Goal: Task Accomplishment & Management: Complete application form

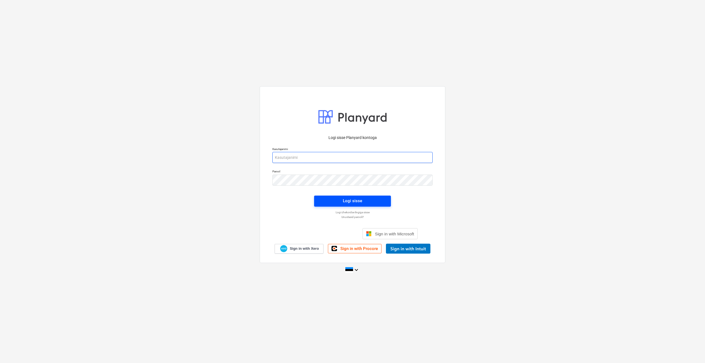
type input "[PERSON_NAME][EMAIL_ADDRESS][DOMAIN_NAME]"
click at [355, 203] on div "Logi sisse" at bounding box center [352, 200] width 19 height 7
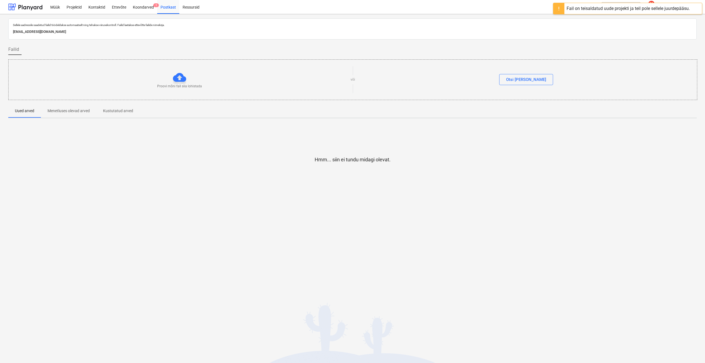
drag, startPoint x: 72, startPoint y: 111, endPoint x: 78, endPoint y: 112, distance: 6.4
click at [72, 112] on p "Menetluses olevad arved" at bounding box center [69, 111] width 42 height 6
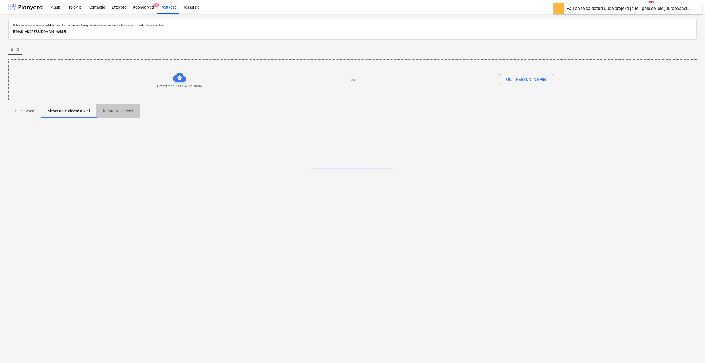
click at [133, 111] on p "Kustutatud arved" at bounding box center [118, 111] width 30 height 6
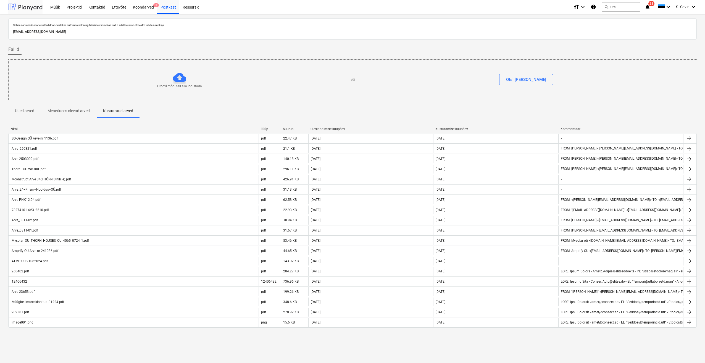
click at [20, 6] on div at bounding box center [25, 7] width 34 height 14
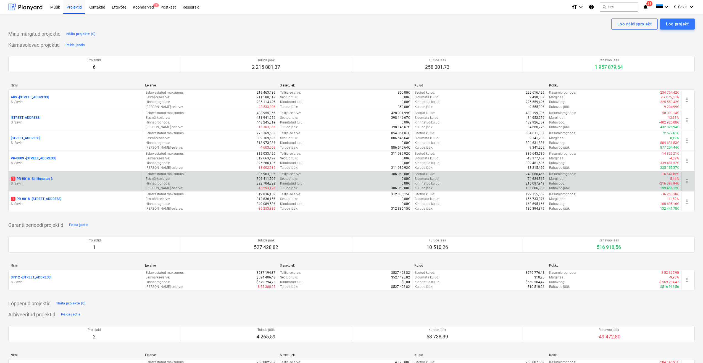
click at [109, 181] on p "S. Savin" at bounding box center [76, 183] width 130 height 5
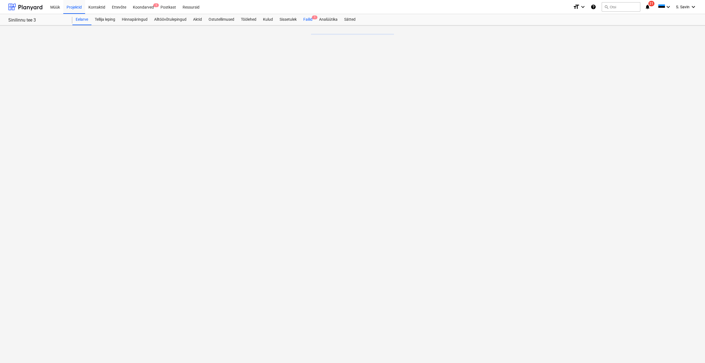
click at [310, 19] on div "Failid 1" at bounding box center [308, 19] width 16 height 11
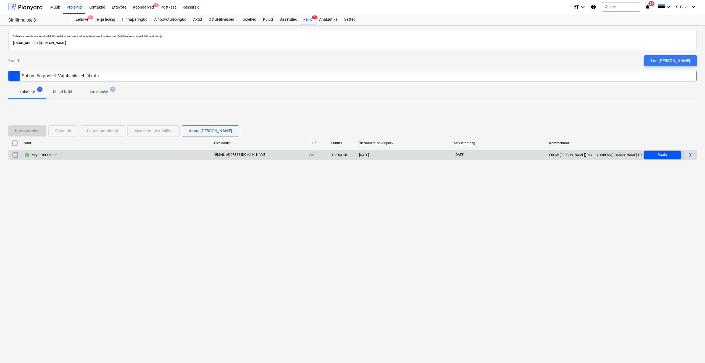
click at [675, 153] on span "Vaata" at bounding box center [662, 155] width 32 height 6
click at [79, 20] on div "Eelarve 9+" at bounding box center [81, 19] width 19 height 11
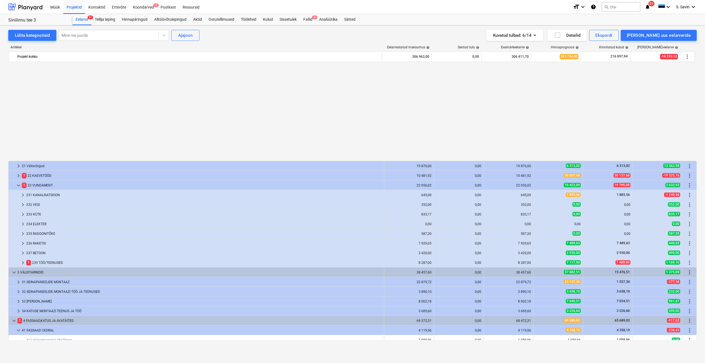
scroll to position [110, 0]
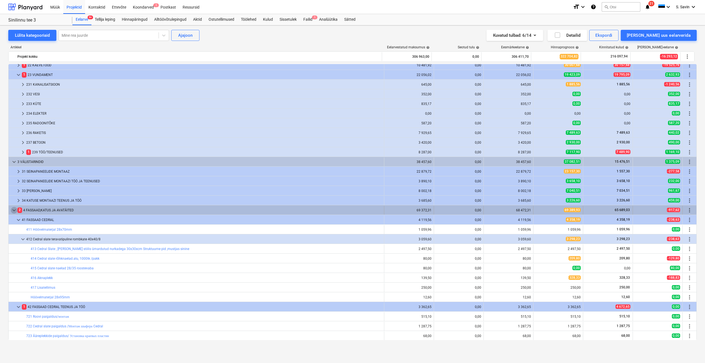
click at [14, 212] on span "keyboard_arrow_down" at bounding box center [14, 210] width 7 height 7
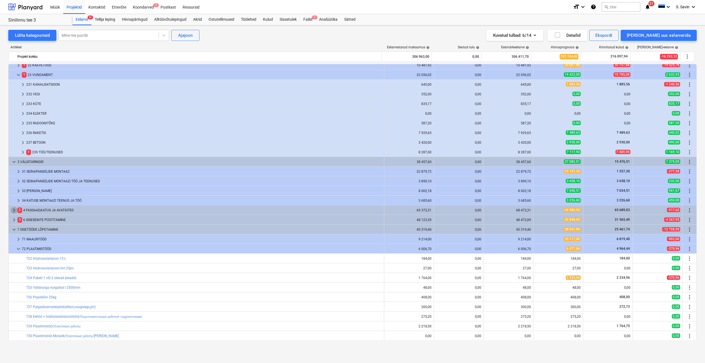
click at [14, 212] on span "keyboard_arrow_right" at bounding box center [14, 210] width 7 height 7
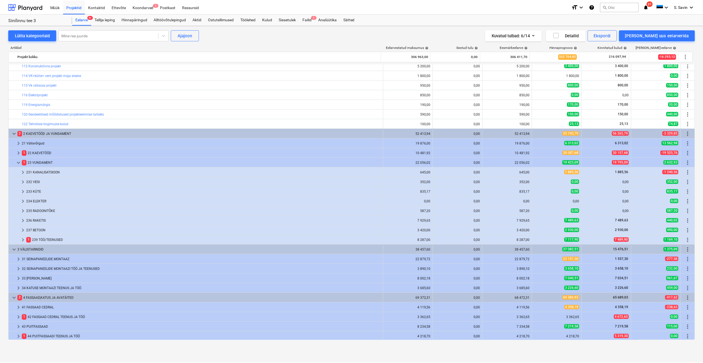
scroll to position [0, 0]
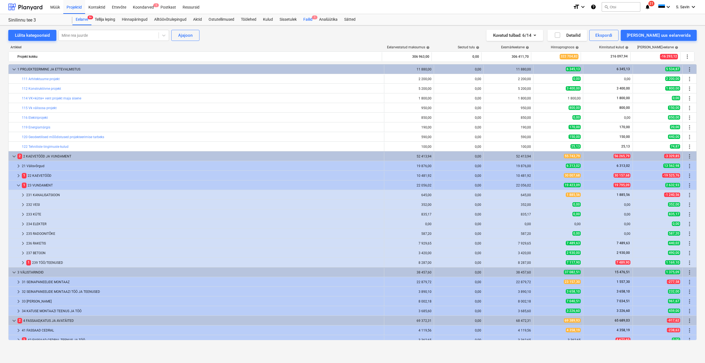
click at [308, 17] on div "Failid 1" at bounding box center [308, 19] width 16 height 11
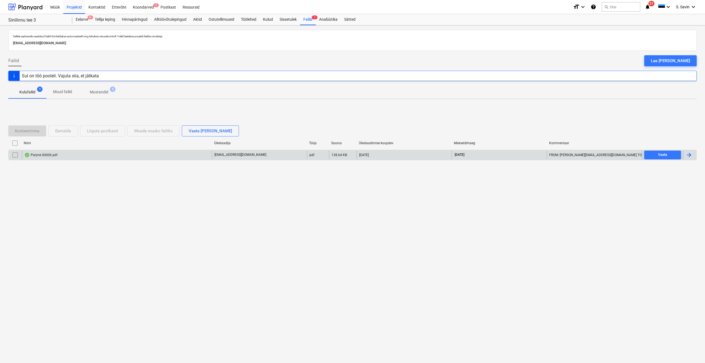
click at [692, 152] on div at bounding box center [688, 155] width 7 height 7
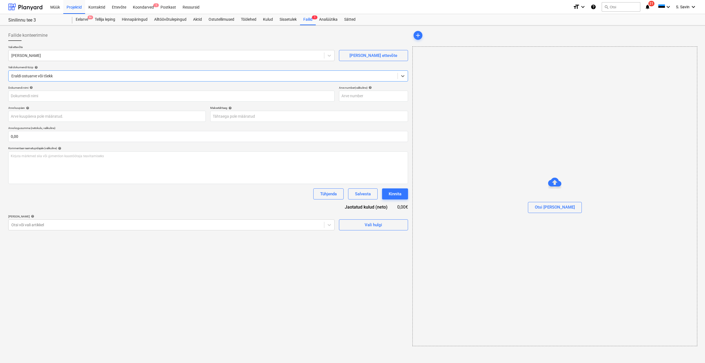
type input "00006"
type input "[DATE]"
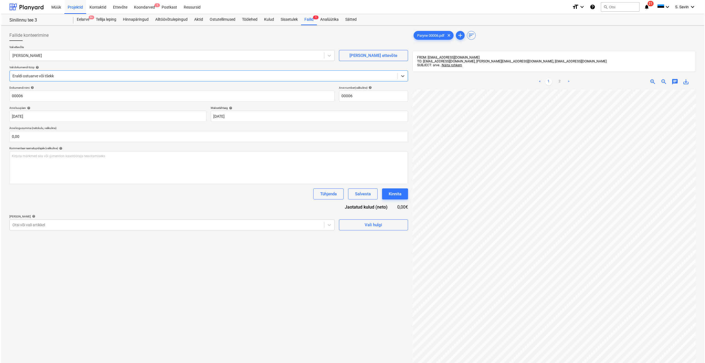
scroll to position [78, 0]
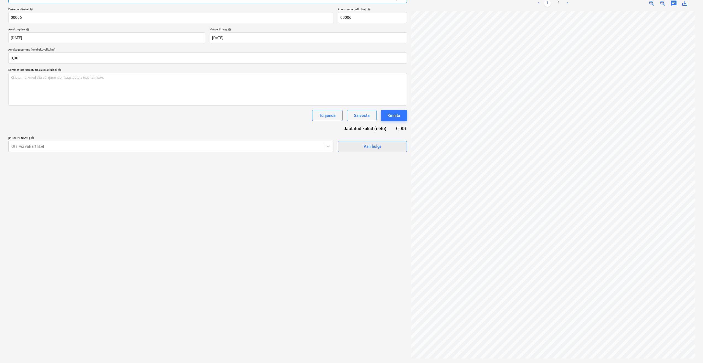
click at [374, 147] on div "Vali hulgi" at bounding box center [371, 146] width 17 height 7
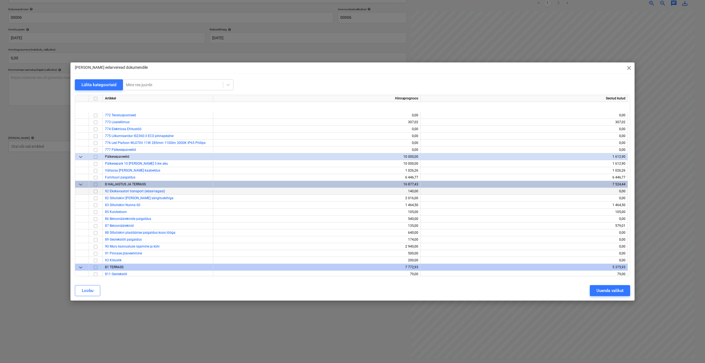
scroll to position [3962, 0]
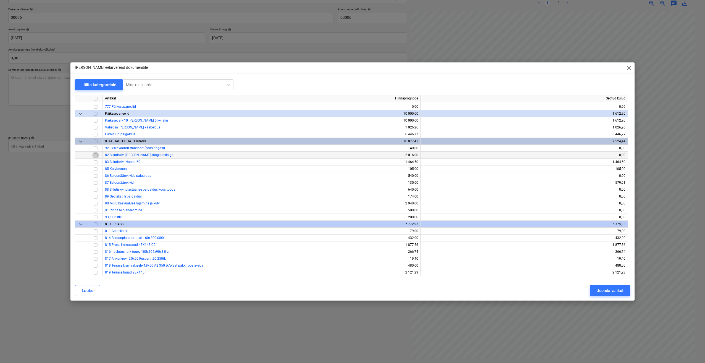
click at [94, 155] on input "checkbox" at bounding box center [95, 155] width 7 height 7
click at [96, 163] on input "checkbox" at bounding box center [95, 162] width 7 height 7
click at [95, 163] on input "checkbox" at bounding box center [95, 162] width 7 height 7
click at [95, 147] on input "checkbox" at bounding box center [95, 148] width 7 height 7
click at [94, 176] on input "checkbox" at bounding box center [95, 176] width 7 height 7
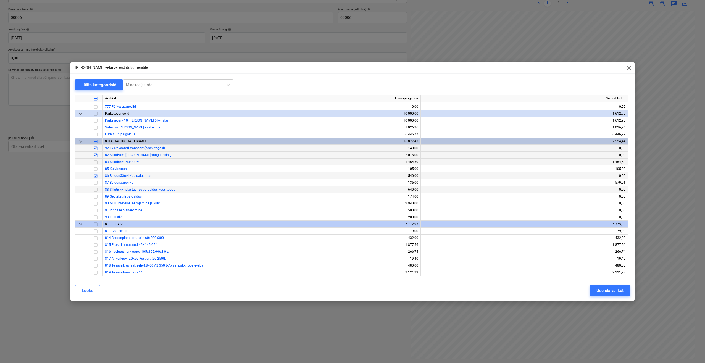
click at [96, 191] on input "checkbox" at bounding box center [95, 189] width 7 height 7
click at [96, 198] on input "checkbox" at bounding box center [95, 196] width 7 height 7
click at [94, 218] on input "checkbox" at bounding box center [95, 217] width 7 height 7
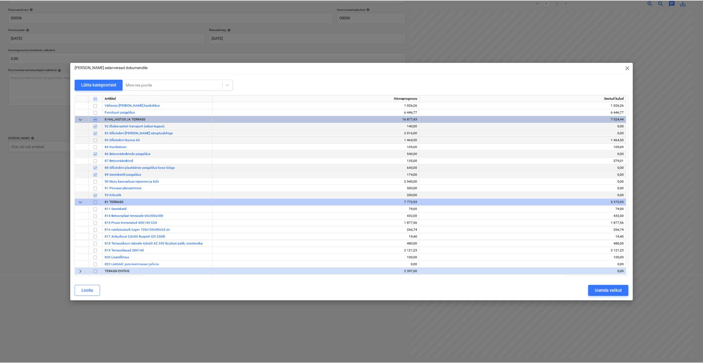
scroll to position [4017, 0]
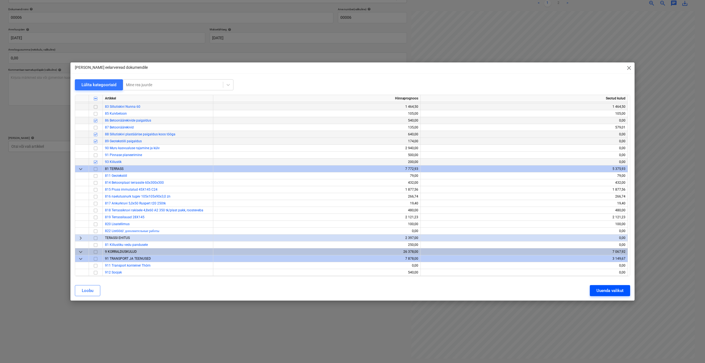
click at [595, 287] on button "Uuenda valikut" at bounding box center [610, 290] width 40 height 11
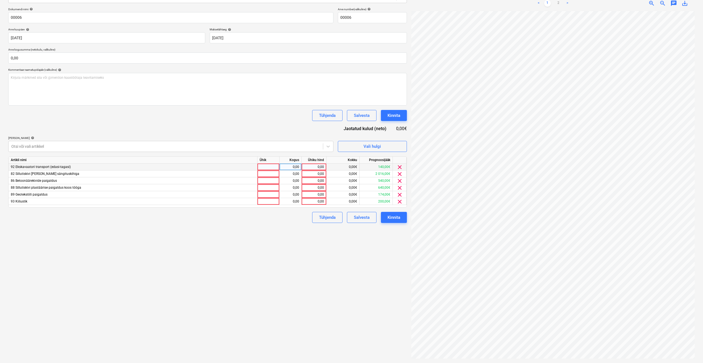
click at [266, 165] on div at bounding box center [268, 166] width 22 height 7
click at [558, 1] on link "2" at bounding box center [558, 3] width 7 height 7
click at [21, 57] on input "text" at bounding box center [207, 57] width 399 height 11
type input "6"
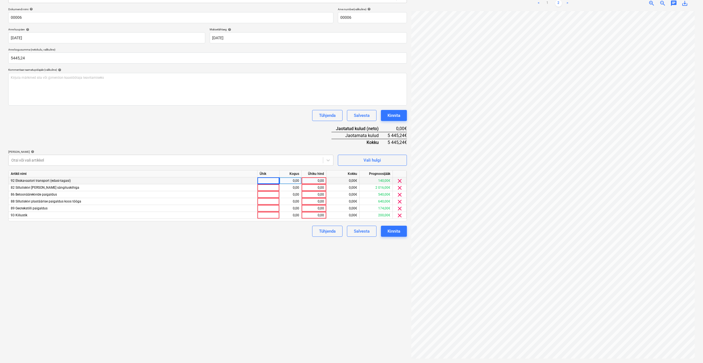
type input "5 445,24"
click at [121, 124] on div "Dokumendi nimi help 00006 Arve number (valikuline) help 00006 Arve kuupäev help…" at bounding box center [207, 121] width 399 height 229
click at [258, 180] on div at bounding box center [268, 180] width 22 height 7
type input "kmpl."
click at [261, 187] on div at bounding box center [268, 187] width 22 height 7
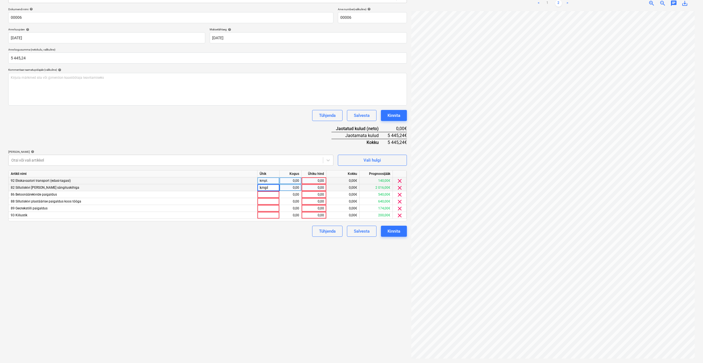
type input "kmpl."
click at [268, 193] on div at bounding box center [268, 194] width 22 height 7
type input "kmpl."
click at [261, 202] on div at bounding box center [268, 201] width 22 height 7
type input "kmpl."
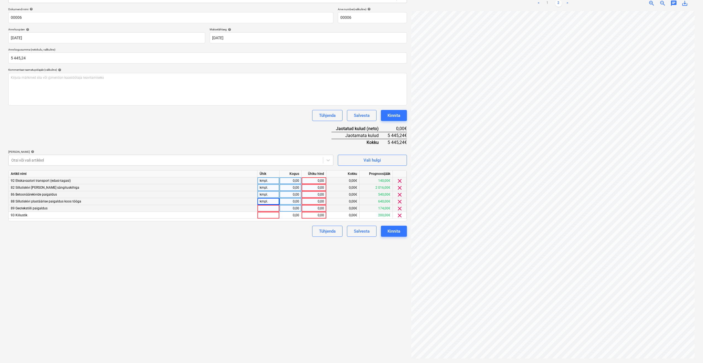
click at [260, 209] on div at bounding box center [268, 208] width 22 height 7
type input "kmpl."
click at [261, 217] on div at bounding box center [268, 215] width 22 height 7
type input "kmpl."
click at [291, 183] on div "0,00" at bounding box center [290, 180] width 17 height 7
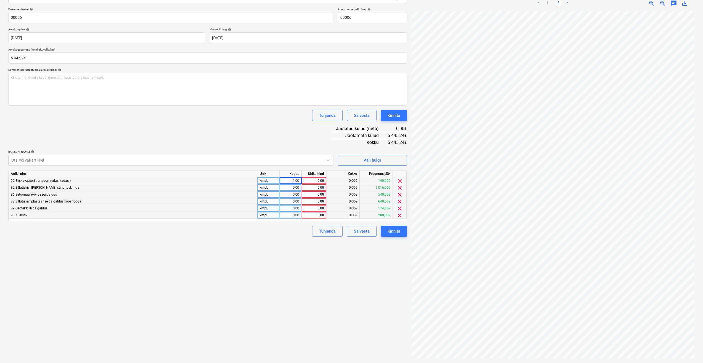
click at [291, 187] on div "0,00" at bounding box center [290, 187] width 17 height 7
click at [291, 195] on div "0,00" at bounding box center [290, 194] width 17 height 7
click at [291, 201] on div "0,00" at bounding box center [290, 201] width 17 height 7
type input "1"
click at [291, 206] on div "0,00" at bounding box center [290, 208] width 17 height 7
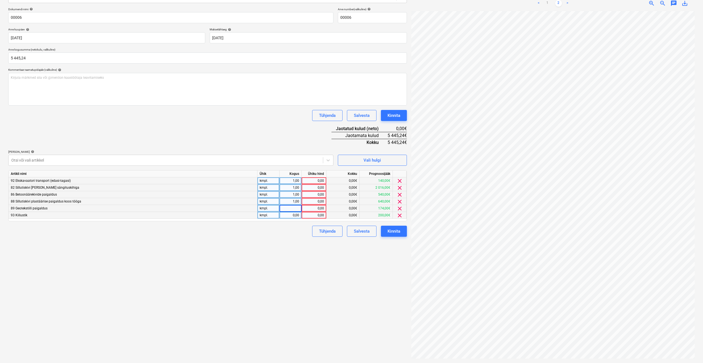
type input "1"
click at [291, 215] on div "0,00" at bounding box center [290, 215] width 17 height 7
click at [318, 180] on div "0,00" at bounding box center [314, 180] width 20 height 7
type input "140"
click at [313, 189] on div "0,00" at bounding box center [314, 187] width 20 height 7
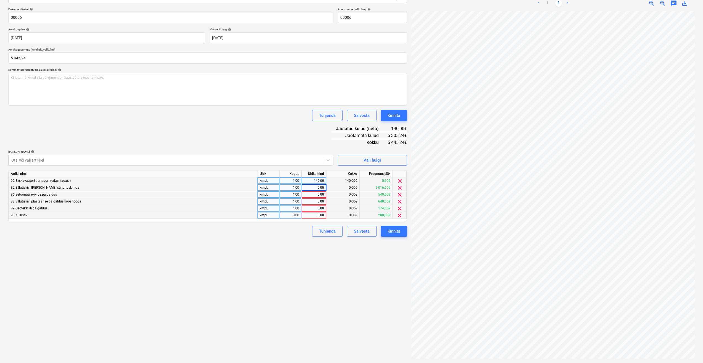
click at [314, 218] on div "0,00" at bounding box center [314, 215] width 20 height 7
type input "2"
type input "2200"
click at [316, 209] on div "0,00" at bounding box center [314, 208] width 20 height 7
click at [316, 207] on input at bounding box center [314, 208] width 25 height 7
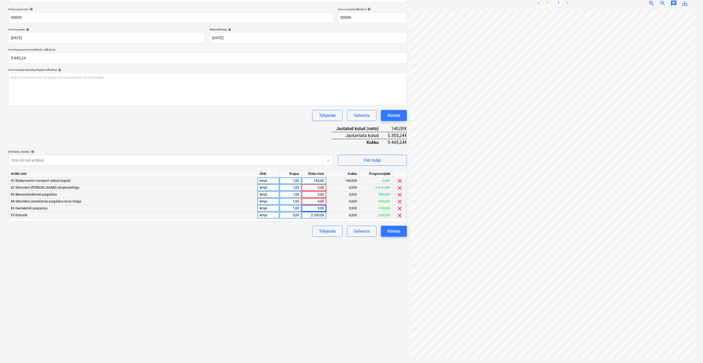
click at [294, 216] on div "0,00" at bounding box center [290, 215] width 17 height 7
click at [314, 209] on div "0,00" at bounding box center [314, 208] width 20 height 7
click at [311, 216] on div "2 200,00" at bounding box center [314, 215] width 20 height 7
type input "1900"
click at [315, 187] on div "0,00" at bounding box center [314, 187] width 20 height 7
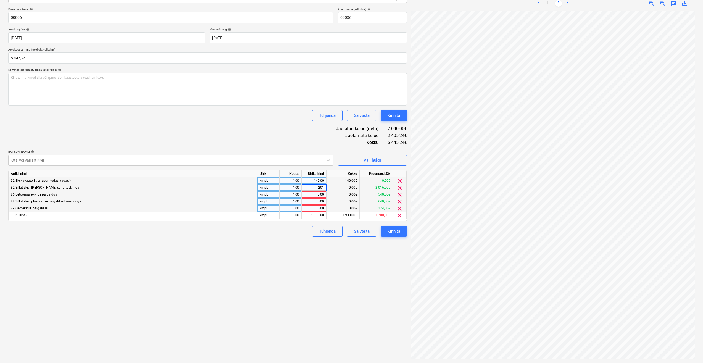
type input "2016"
click at [318, 192] on div "0,00" at bounding box center [314, 194] width 20 height 7
type input "540"
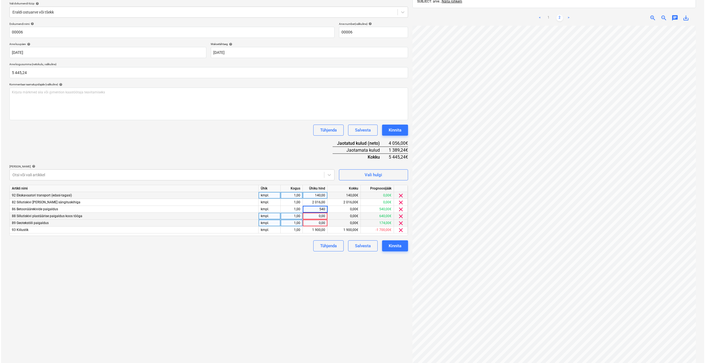
scroll to position [51, 0]
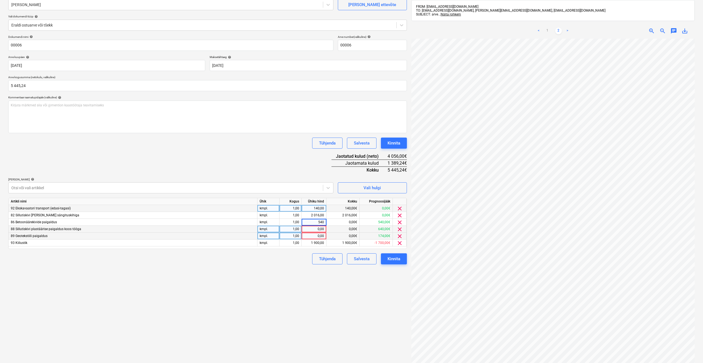
click at [316, 231] on div "0,00" at bounding box center [314, 229] width 20 height 7
type input "640"
click at [315, 235] on div "0,00" at bounding box center [314, 236] width 20 height 7
type input "209,24"
click at [306, 257] on div "Tühjenda Salvesta Kinnita" at bounding box center [207, 258] width 399 height 11
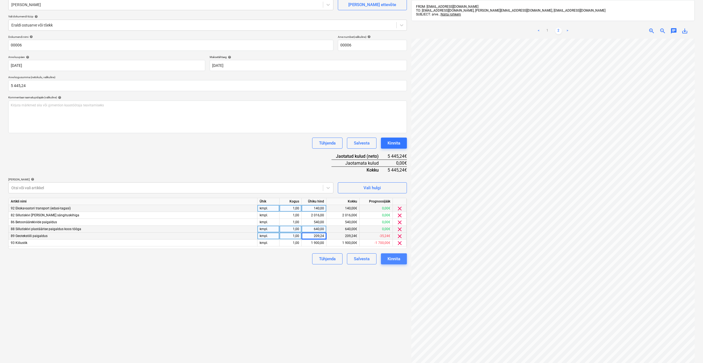
click at [391, 260] on div "Kinnita" at bounding box center [393, 258] width 13 height 7
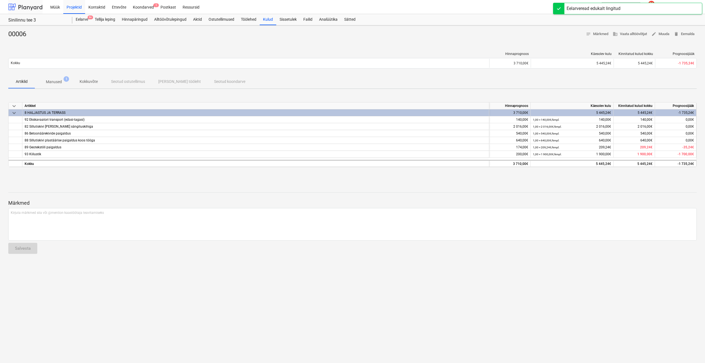
click at [30, 9] on div at bounding box center [25, 7] width 34 height 14
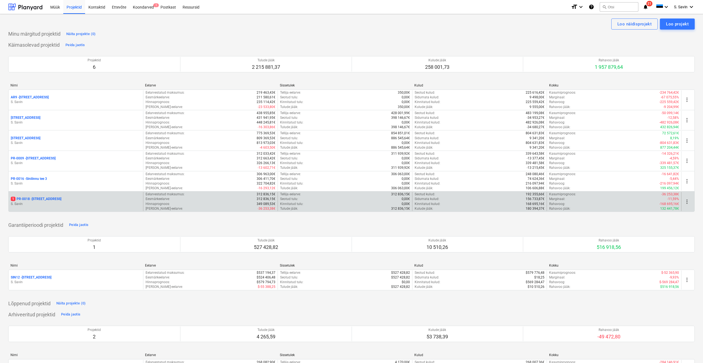
click at [88, 198] on div "1 PR-0018 - Matso tee 9" at bounding box center [76, 199] width 130 height 5
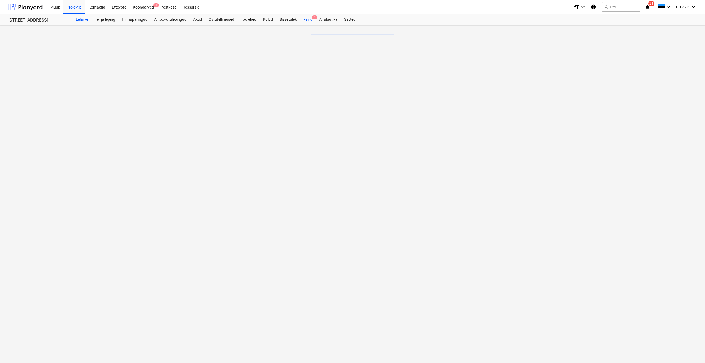
click at [311, 21] on div "Failid 1" at bounding box center [308, 19] width 16 height 11
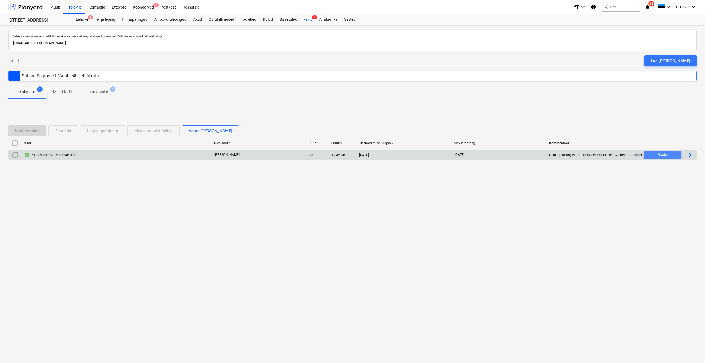
click at [660, 157] on div "Vaata" at bounding box center [662, 155] width 9 height 6
click at [109, 93] on span "Mustandid 7" at bounding box center [98, 92] width 27 height 6
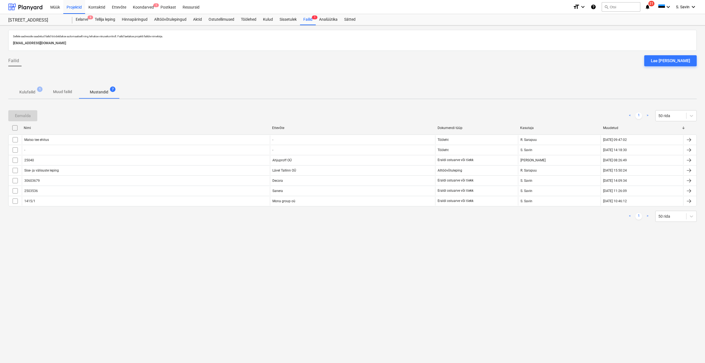
click at [28, 87] on span "Kulufailid 1" at bounding box center [27, 92] width 38 height 10
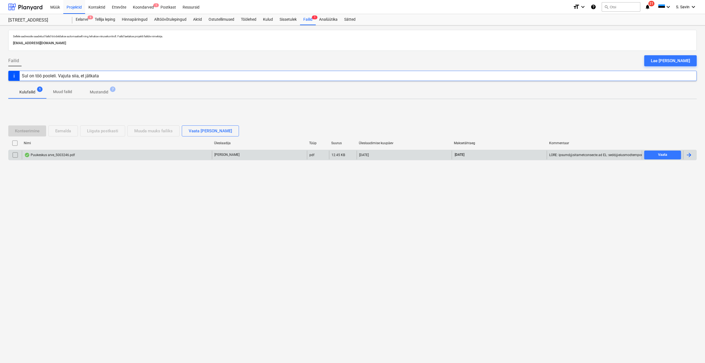
click at [689, 153] on div at bounding box center [688, 155] width 7 height 7
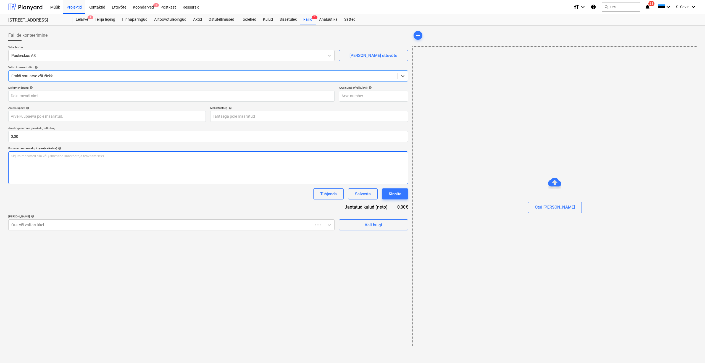
type input "5003246"
type input "[DATE]"
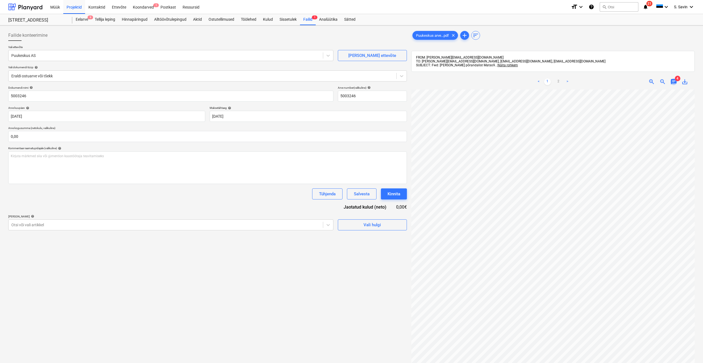
click at [676, 83] on span "chat" at bounding box center [673, 81] width 7 height 7
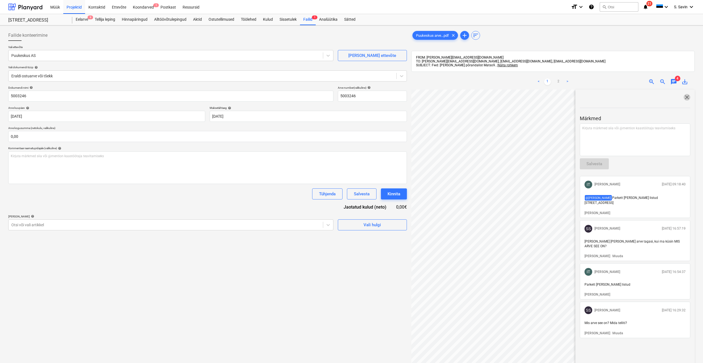
click at [684, 96] on span "close" at bounding box center [687, 97] width 7 height 7
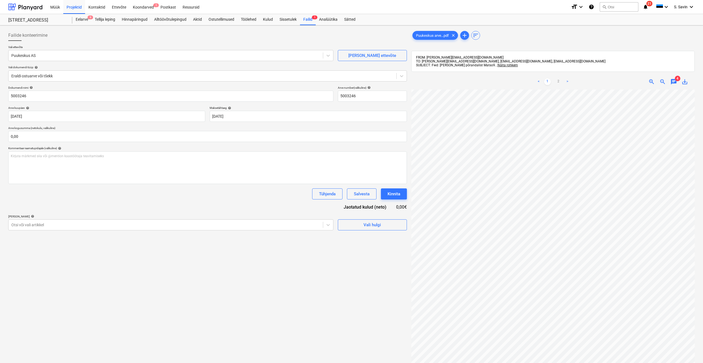
click at [357, 212] on div "Dokumendi nimi help 5003246 Arve number (valikuline) help 5003246 Arve kuupäev …" at bounding box center [207, 158] width 399 height 144
click at [353, 231] on div "Failide konteerimine Vali ettevõte Puukeskus AS [PERSON_NAME] uus ettevõte Vali…" at bounding box center [207, 233] width 403 height 411
click at [355, 229] on button "Vali hulgi" at bounding box center [372, 224] width 69 height 11
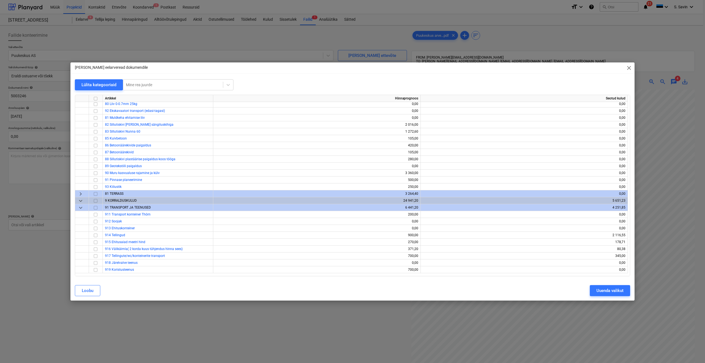
scroll to position [2657, 0]
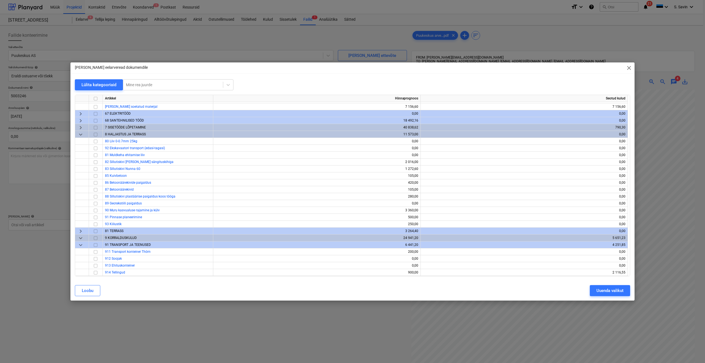
click at [79, 128] on span "keyboard_arrow_right" at bounding box center [80, 127] width 7 height 7
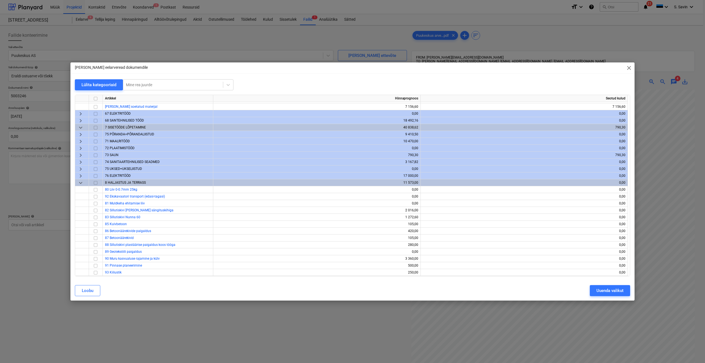
click at [80, 168] on span "keyboard_arrow_right" at bounding box center [80, 169] width 7 height 7
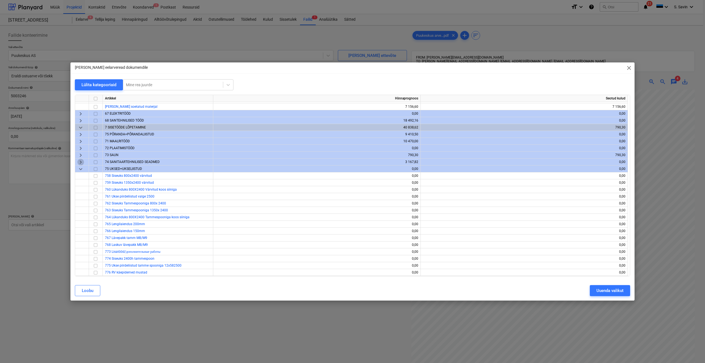
click at [80, 160] on span "keyboard_arrow_right" at bounding box center [80, 162] width 7 height 7
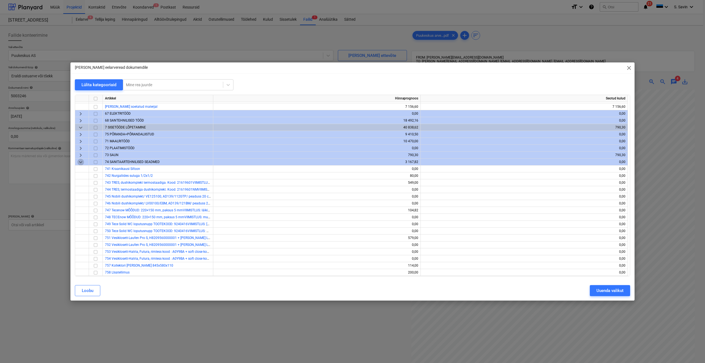
click at [80, 160] on span "keyboard_arrow_down" at bounding box center [80, 162] width 7 height 7
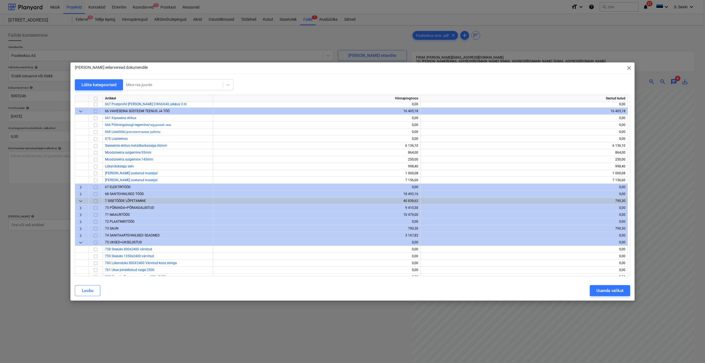
scroll to position [2574, 0]
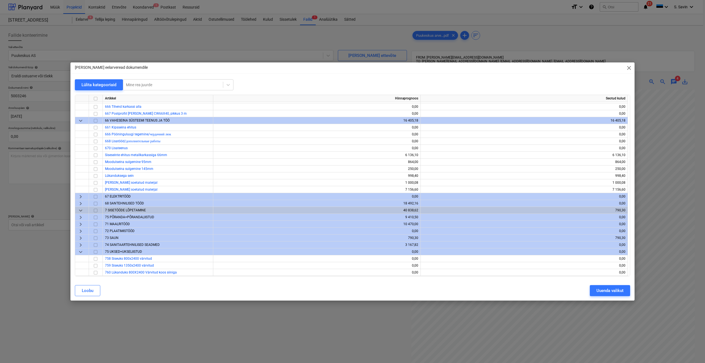
click at [81, 211] on span "keyboard_arrow_down" at bounding box center [80, 210] width 7 height 7
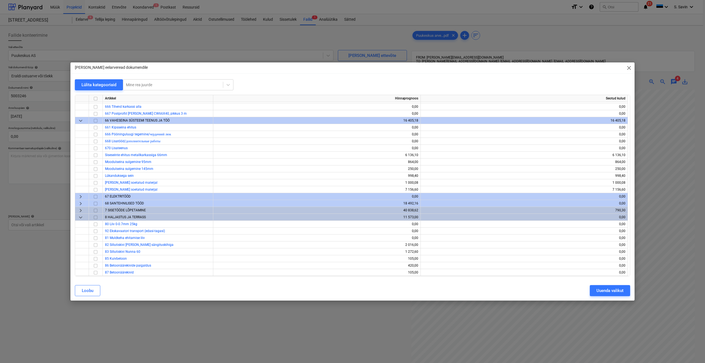
click at [81, 211] on span "keyboard_arrow_right" at bounding box center [80, 210] width 7 height 7
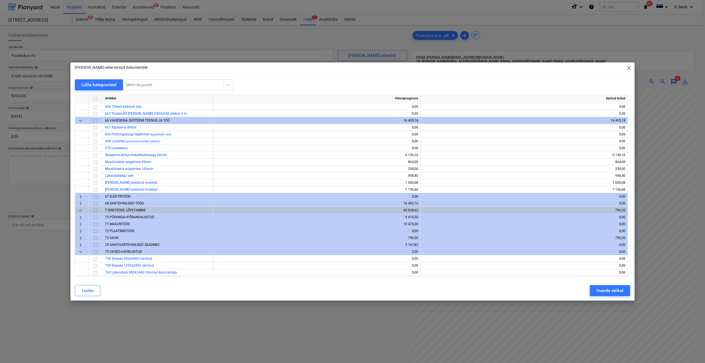
click at [79, 217] on span "keyboard_arrow_right" at bounding box center [80, 217] width 7 height 7
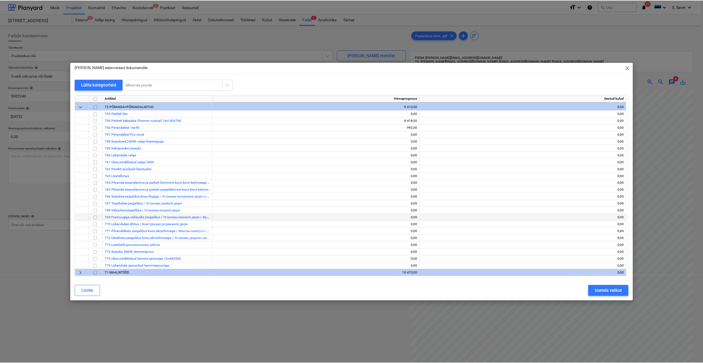
scroll to position [2657, 0]
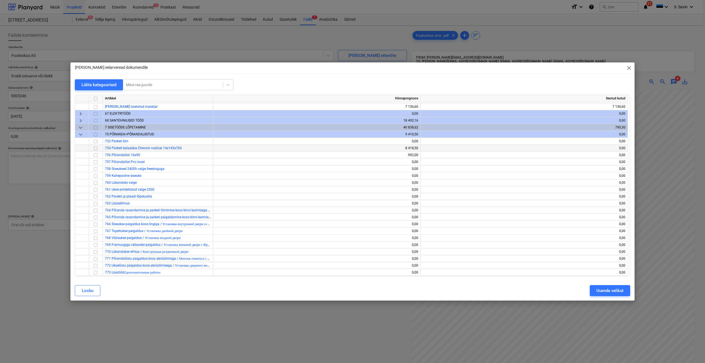
click at [94, 149] on input "checkbox" at bounding box center [95, 148] width 7 height 7
click at [611, 290] on div "Uuenda valikut" at bounding box center [609, 290] width 27 height 7
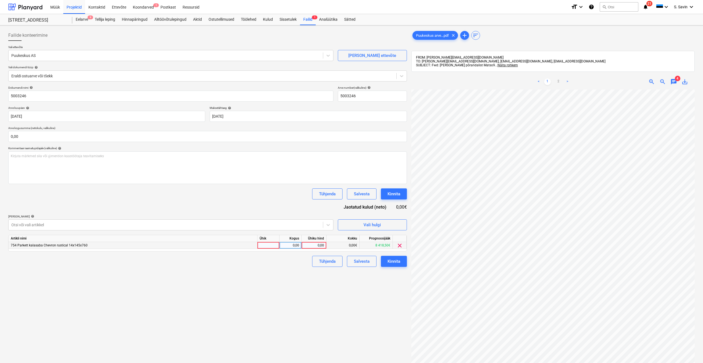
click at [279, 246] on div at bounding box center [268, 245] width 22 height 7
type input "kmpl."
click at [287, 242] on div "0,00" at bounding box center [290, 245] width 17 height 7
type input "1"
click at [310, 244] on div "0,00" at bounding box center [314, 245] width 20 height 7
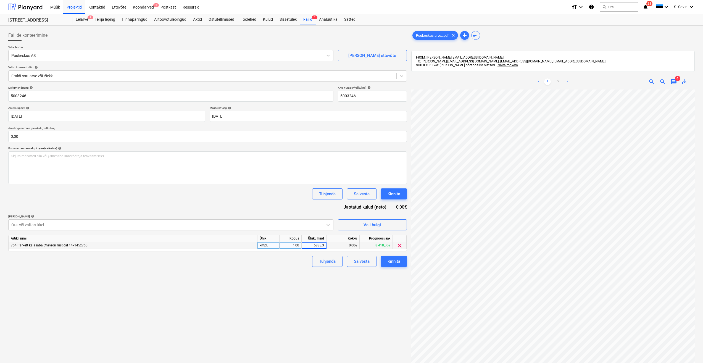
type input "5888,37"
click at [60, 136] on input "0,00" at bounding box center [207, 136] width 399 height 11
click at [60, 136] on input "text" at bounding box center [207, 136] width 399 height 11
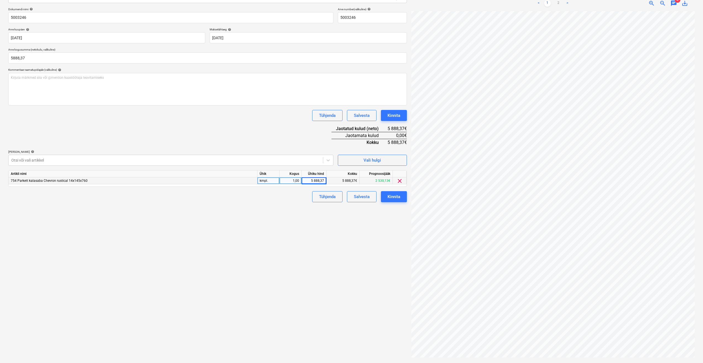
type input "5 888,37"
click at [189, 217] on div "Failide konteerimine Vali ettevõte Puukeskus AS [PERSON_NAME] uus ettevõte Vali…" at bounding box center [207, 154] width 403 height 411
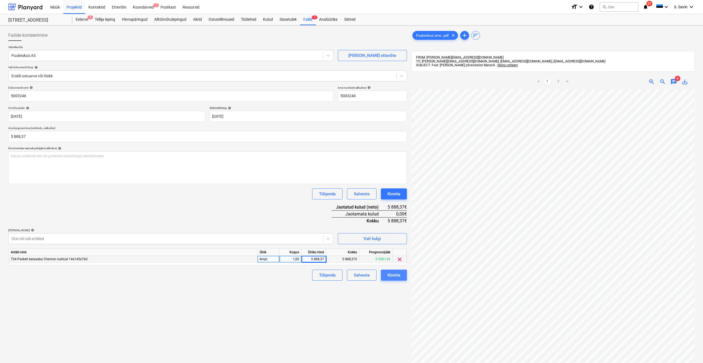
click at [389, 276] on div "Kinnita" at bounding box center [393, 274] width 13 height 7
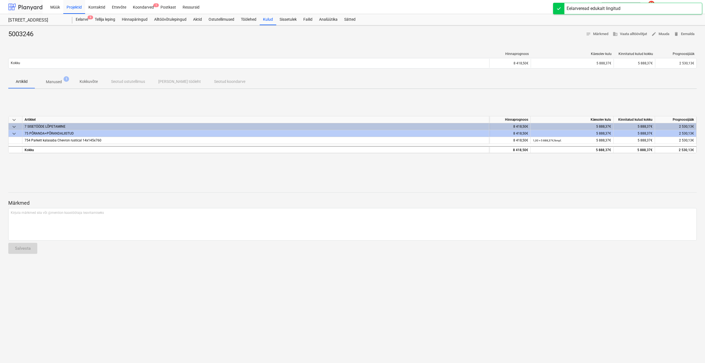
click at [38, 6] on div at bounding box center [25, 7] width 34 height 14
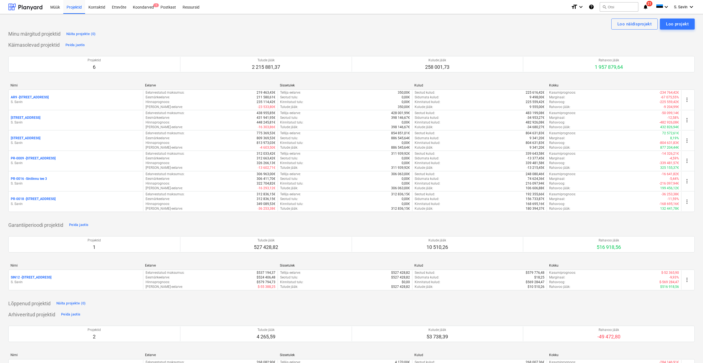
click at [650, 6] on span "21" at bounding box center [649, 4] width 6 height 6
